Goal: Task Accomplishment & Management: Complete application form

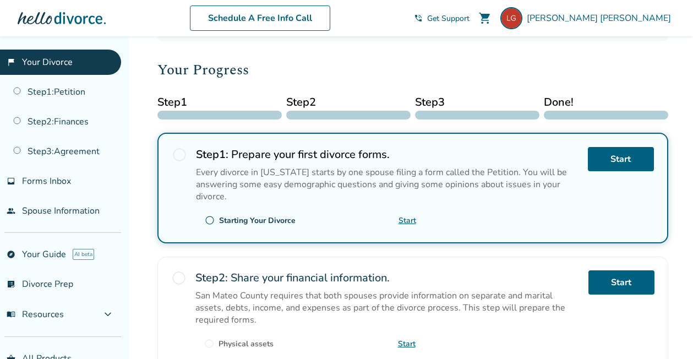
scroll to position [130, 0]
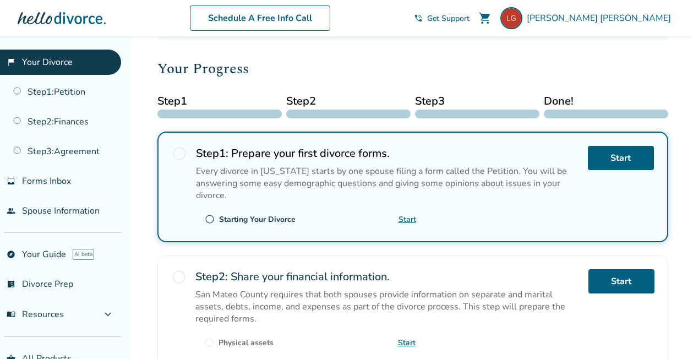
click at [179, 152] on span "radio_button_unchecked" at bounding box center [179, 153] width 15 height 15
click at [619, 154] on link "Start" at bounding box center [621, 158] width 66 height 24
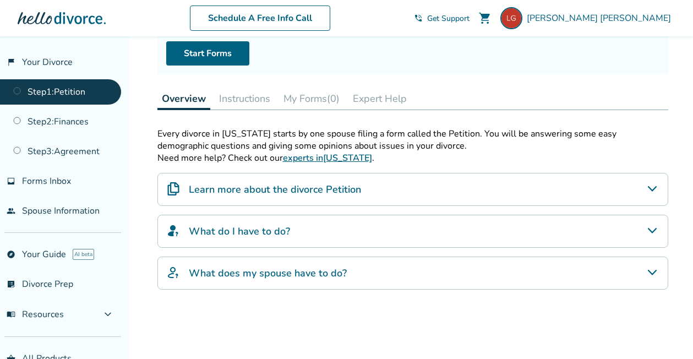
scroll to position [117, 0]
click at [368, 231] on div "What do I have to do?" at bounding box center [412, 232] width 511 height 33
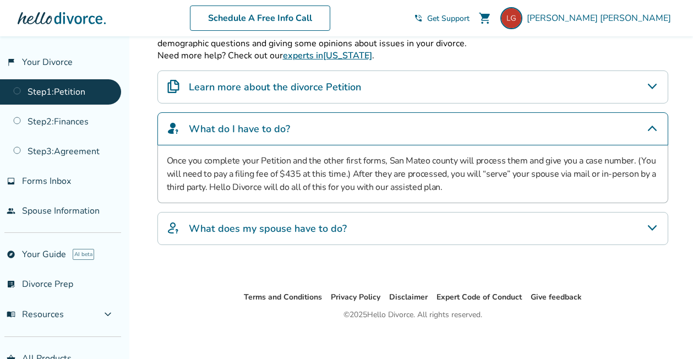
scroll to position [229, 0]
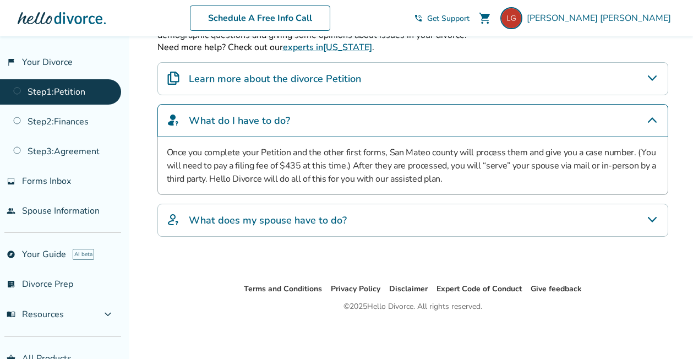
click at [365, 222] on div "What does my spouse have to do?" at bounding box center [412, 220] width 511 height 33
